Goal: Navigation & Orientation: Go to known website

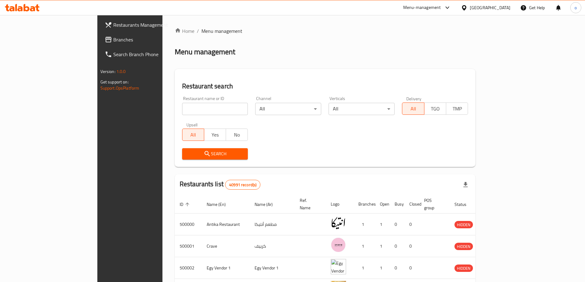
click at [470, 11] on div at bounding box center [465, 7] width 9 height 7
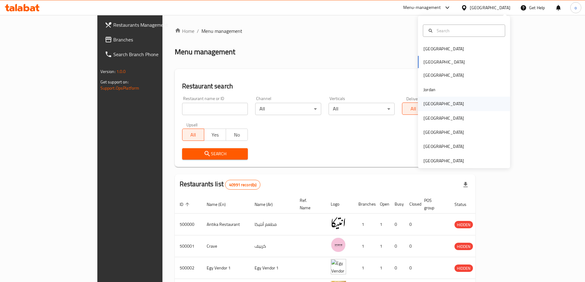
click at [437, 103] on div "[GEOGRAPHIC_DATA]" at bounding box center [464, 104] width 92 height 14
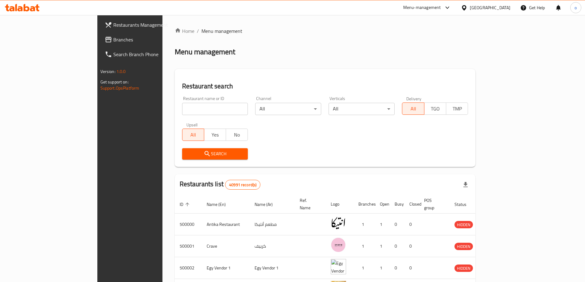
click at [29, 12] on div at bounding box center [22, 8] width 45 height 12
click at [26, 11] on icon at bounding box center [27, 7] width 6 height 7
